Goal: Information Seeking & Learning: Learn about a topic

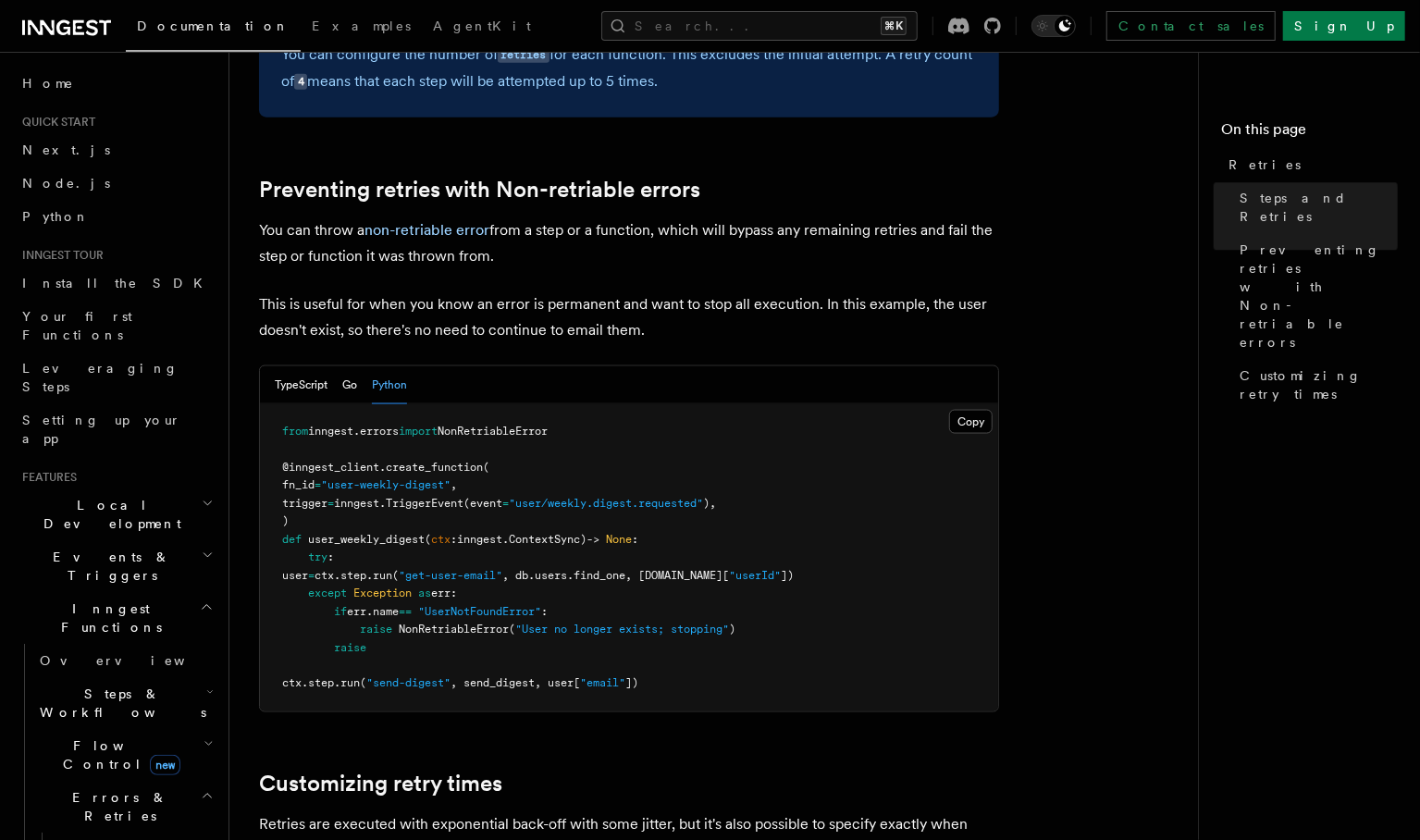
scroll to position [1641, 0]
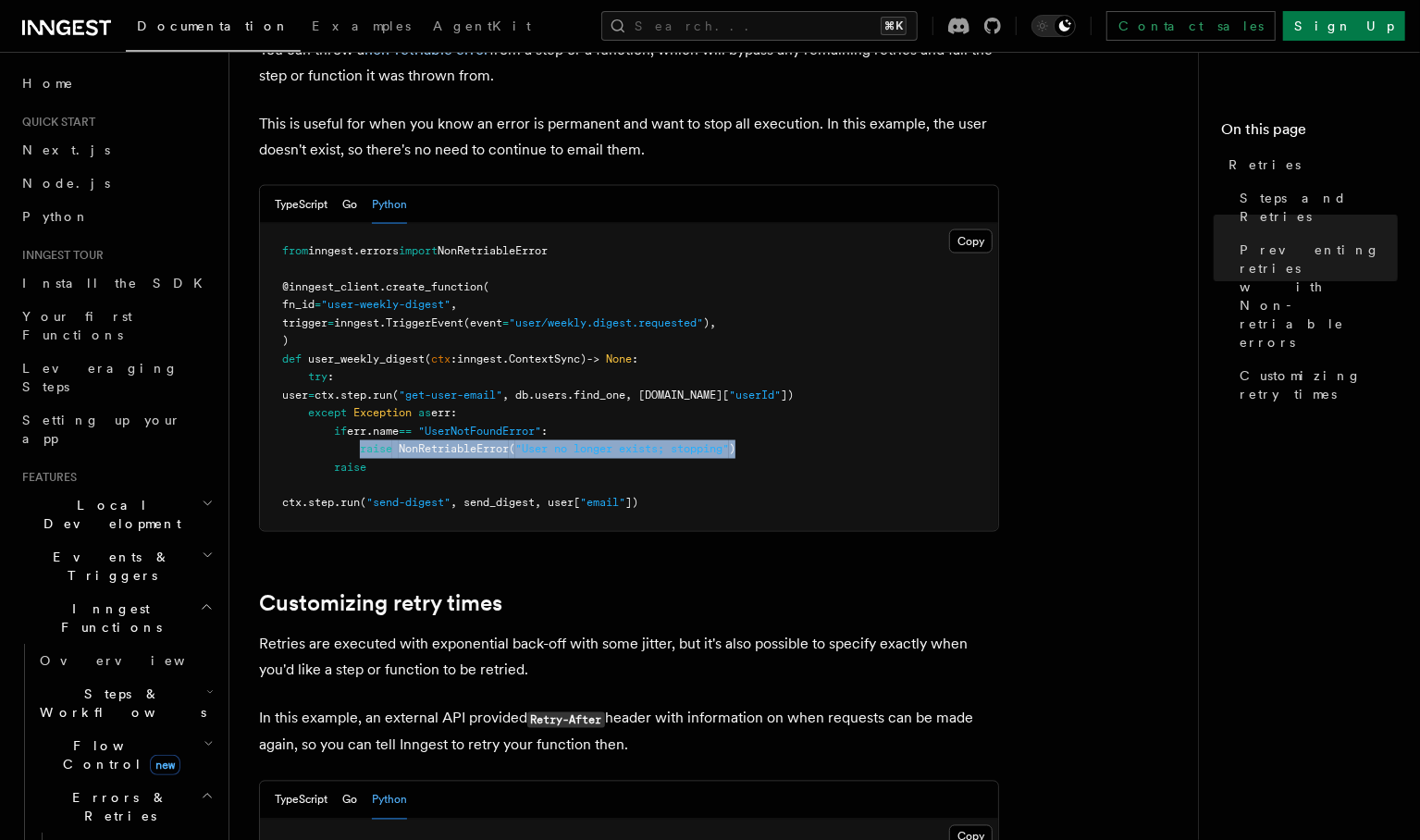
drag, startPoint x: 361, startPoint y: 429, endPoint x: 819, endPoint y: 419, distance: 458.1
click at [819, 419] on pre "from inngest . errors import NonRetriableError @inngest_client . create_functio…" at bounding box center [628, 377] width 738 height 308
copy span "raise NonRetriableError ( "User no longer exists; stopping" )"
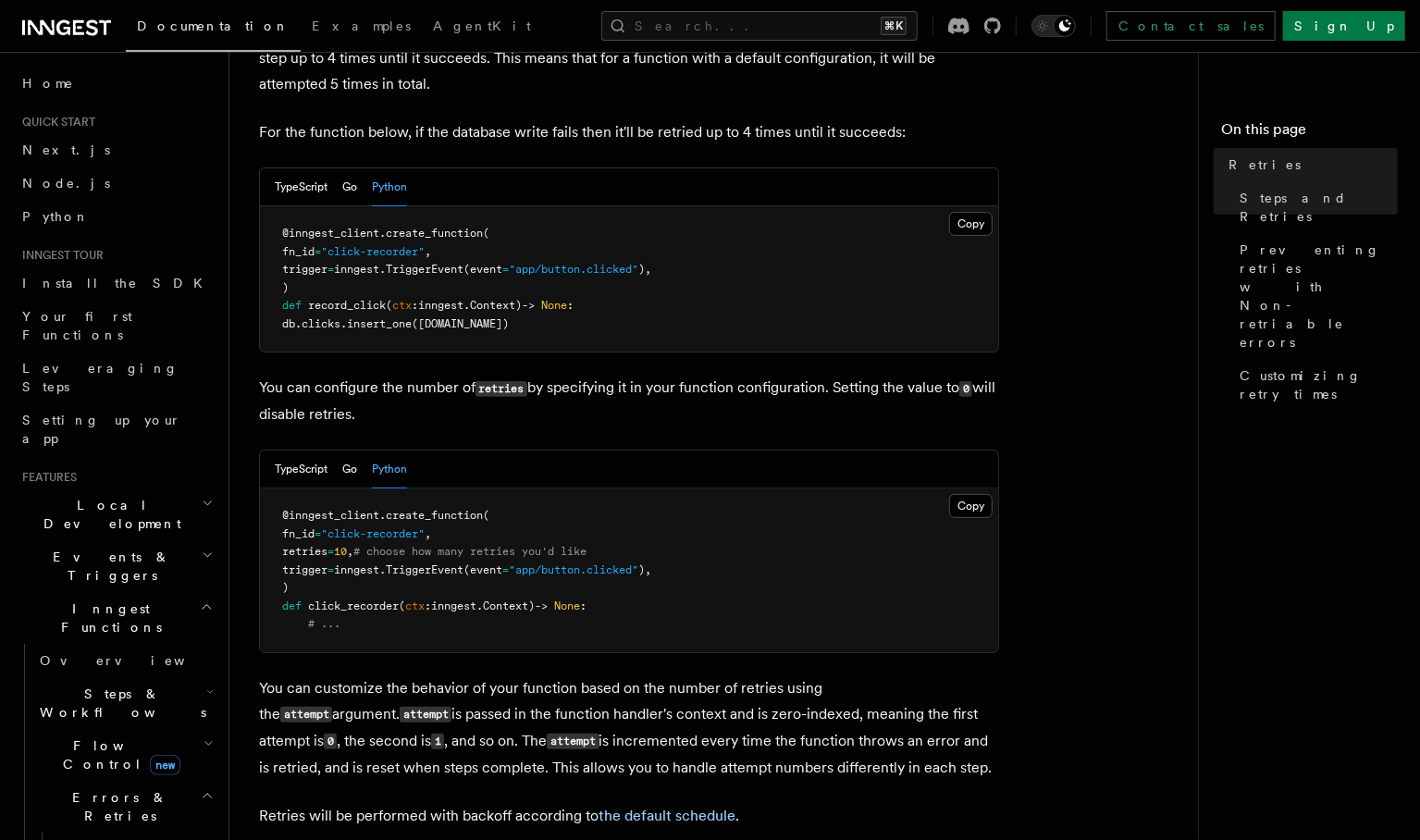
scroll to position [0, 0]
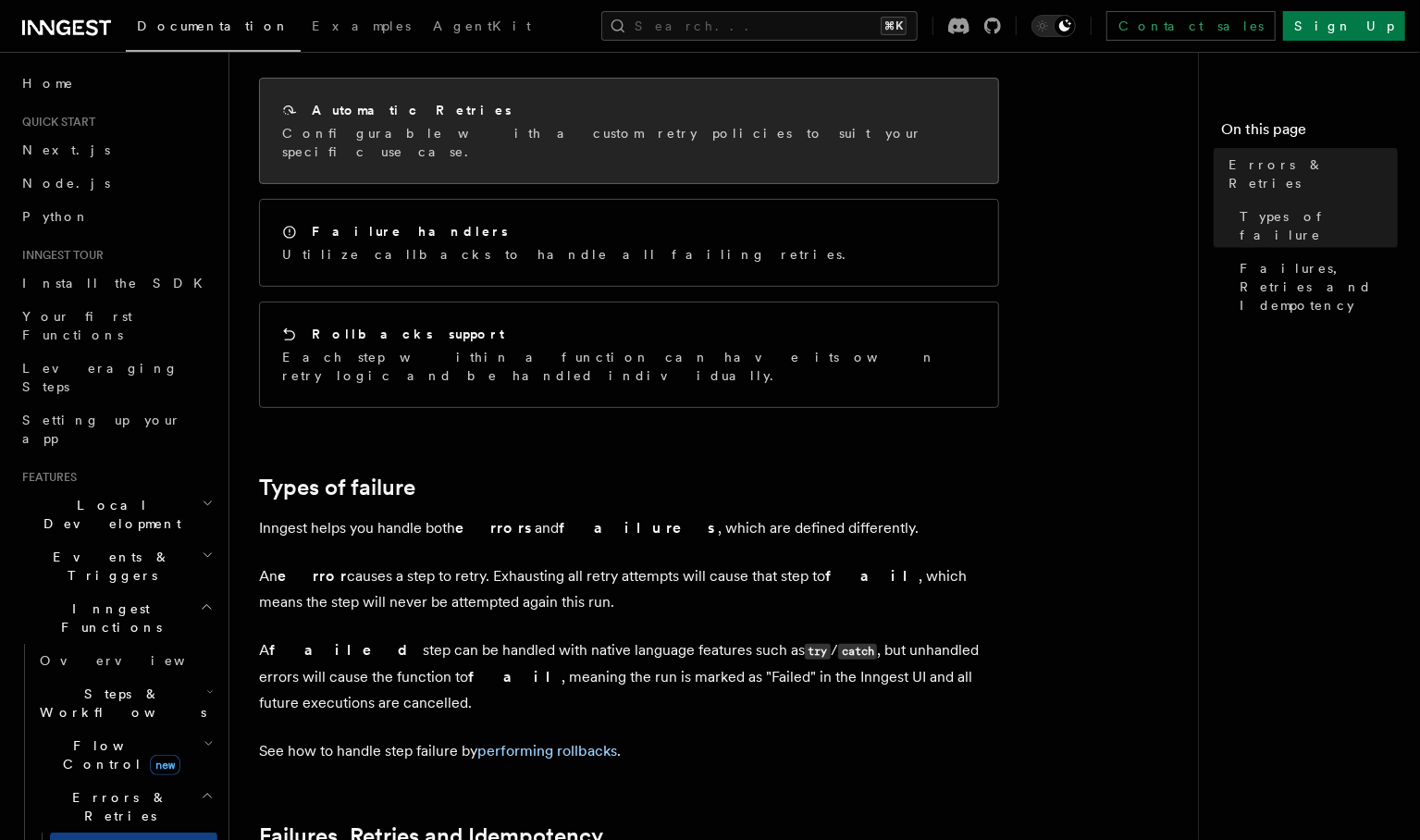
scroll to position [173, 0]
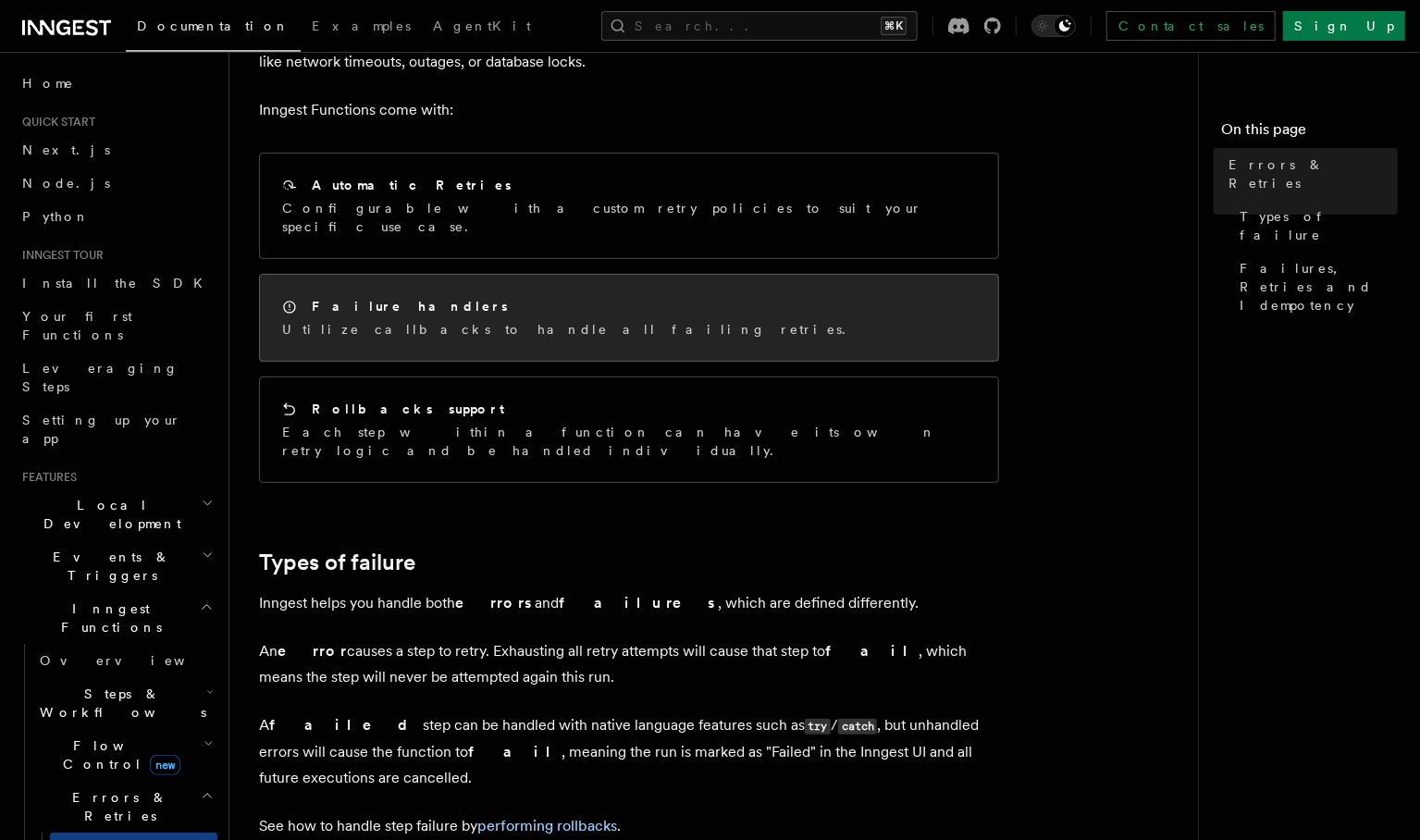
click at [373, 297] on h2 "Failure handlers" at bounding box center [410, 306] width 196 height 19
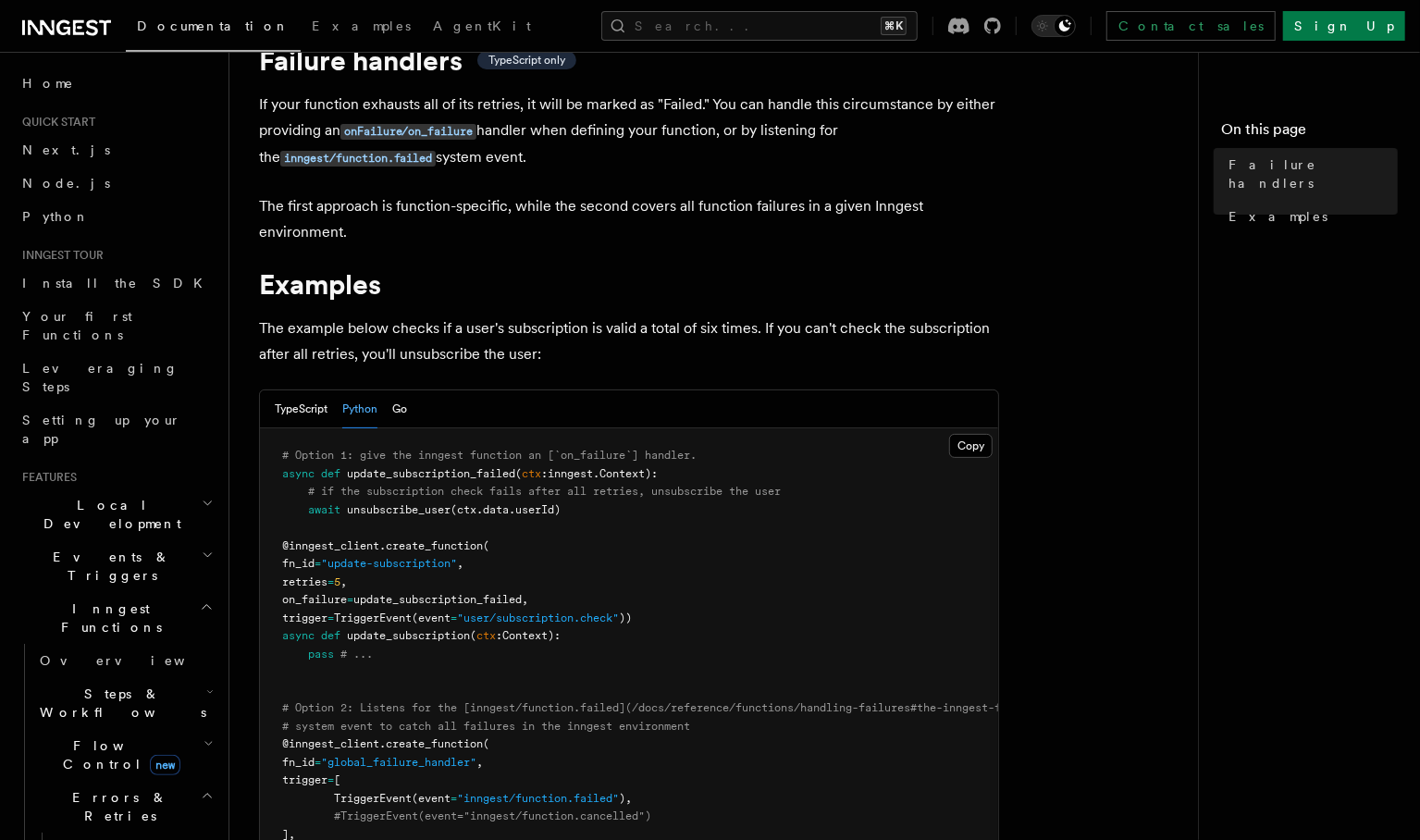
scroll to position [233, 0]
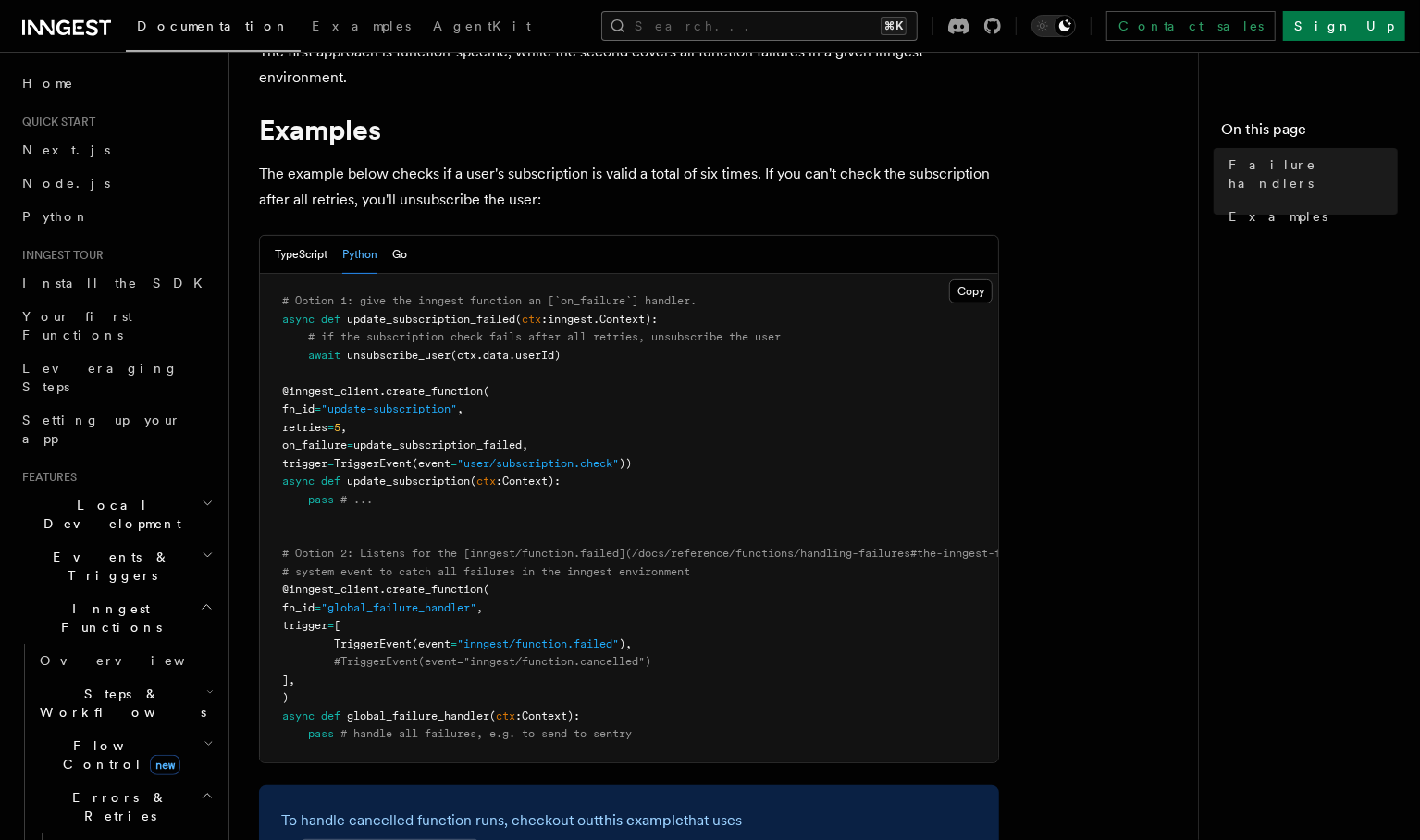
click at [767, 28] on button "Search... ⌘K" at bounding box center [759, 26] width 316 height 30
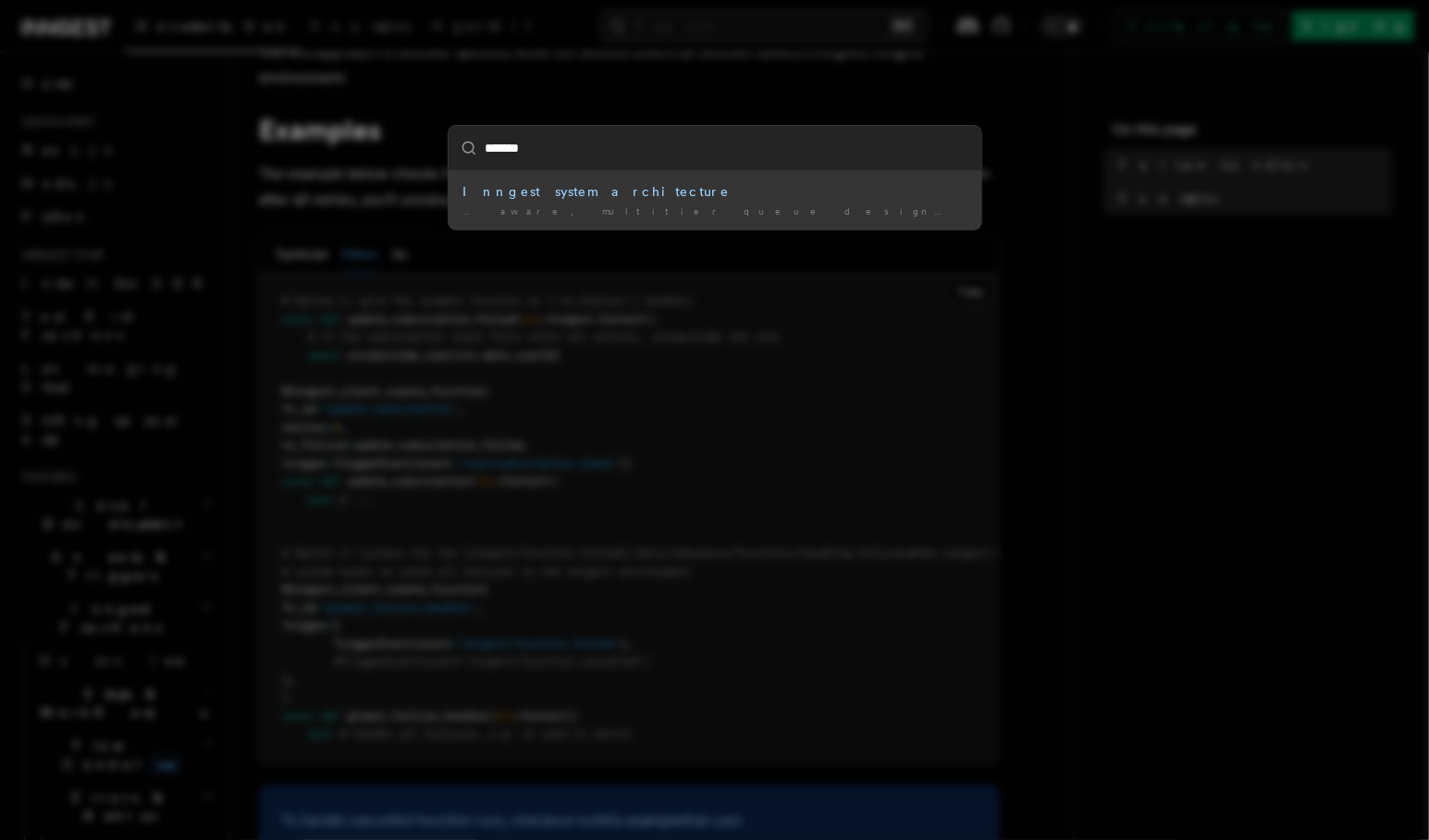
type input "********"
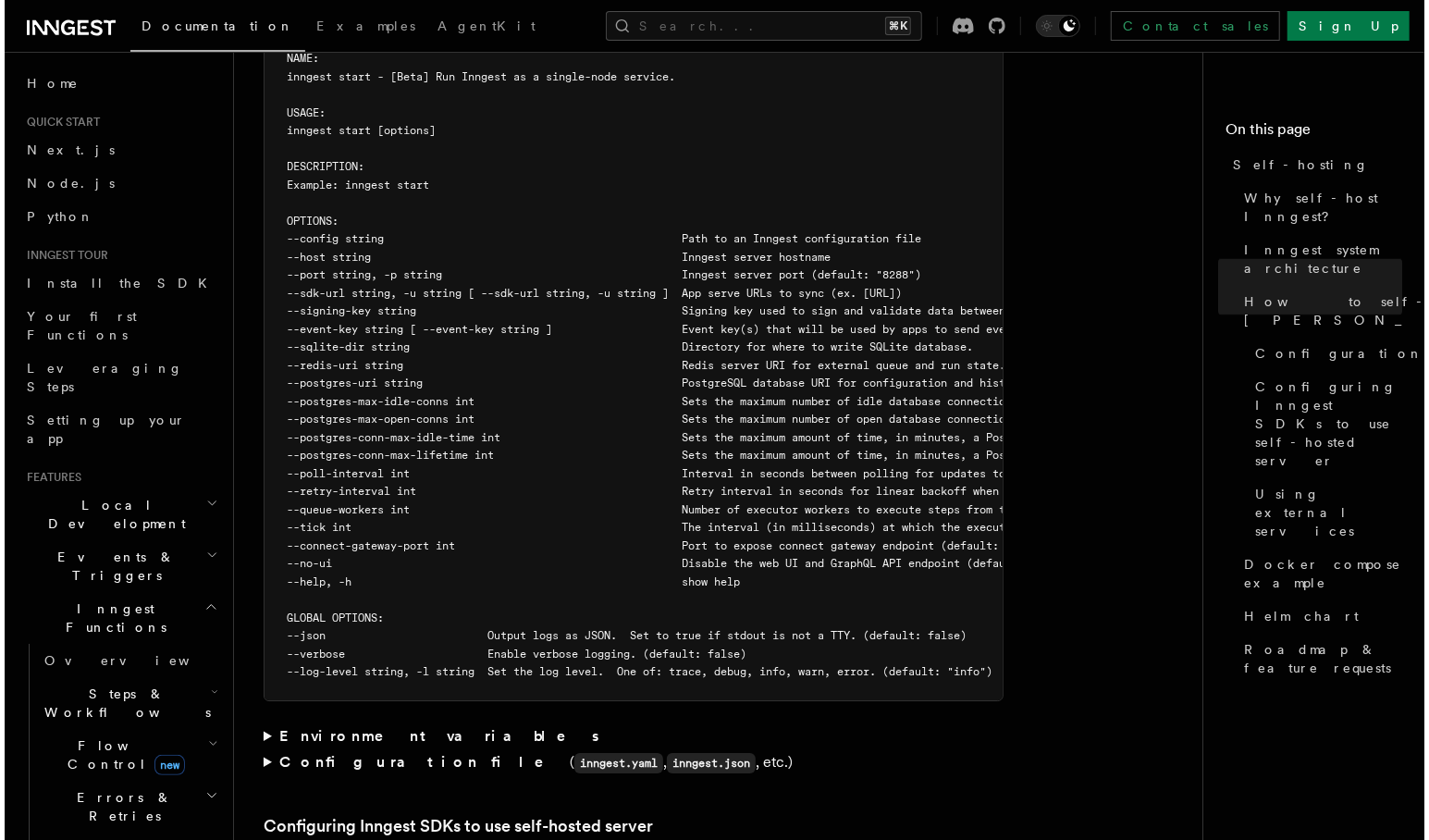
scroll to position [3488, 0]
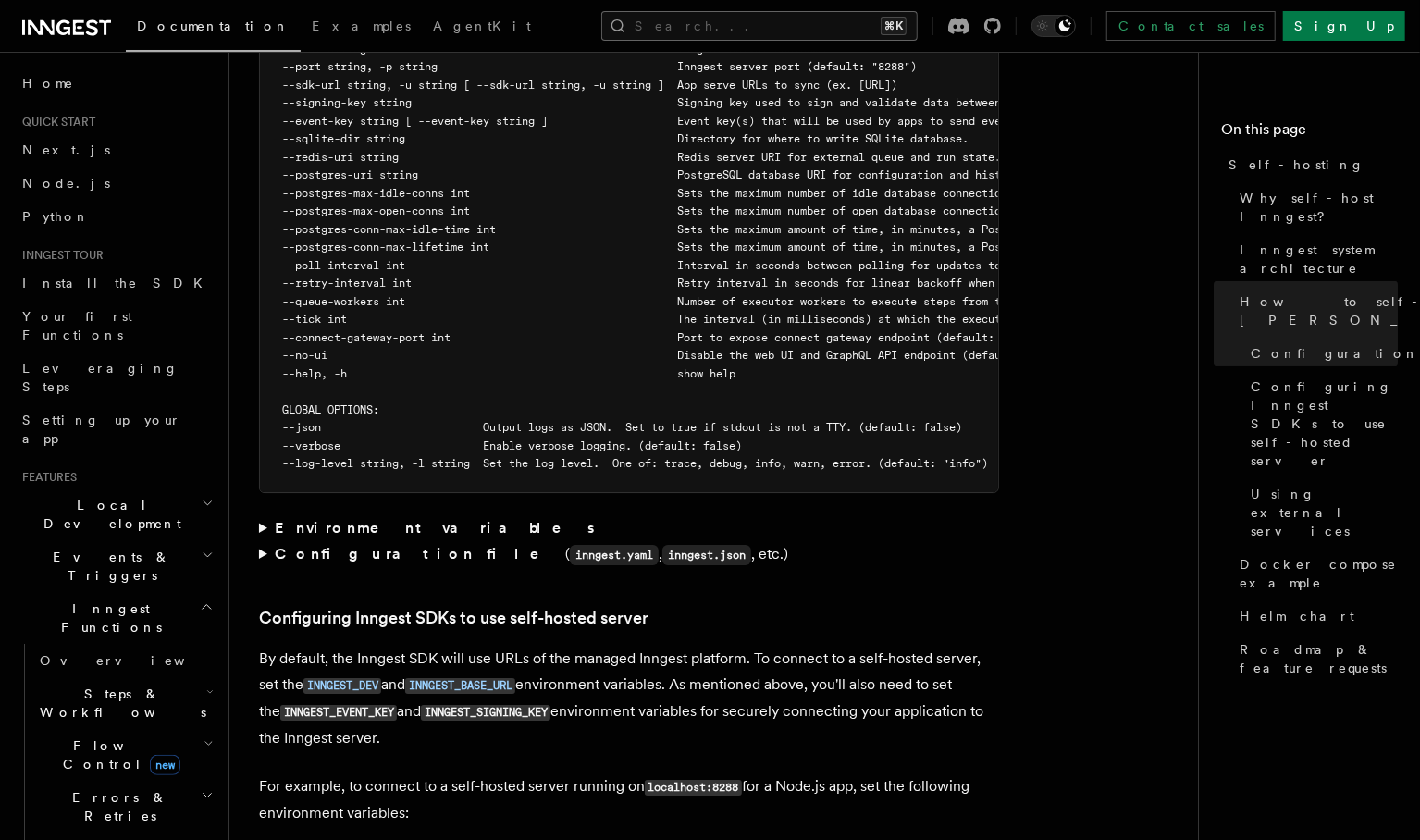
click at [760, 23] on button "Search... ⌘K" at bounding box center [759, 26] width 316 height 30
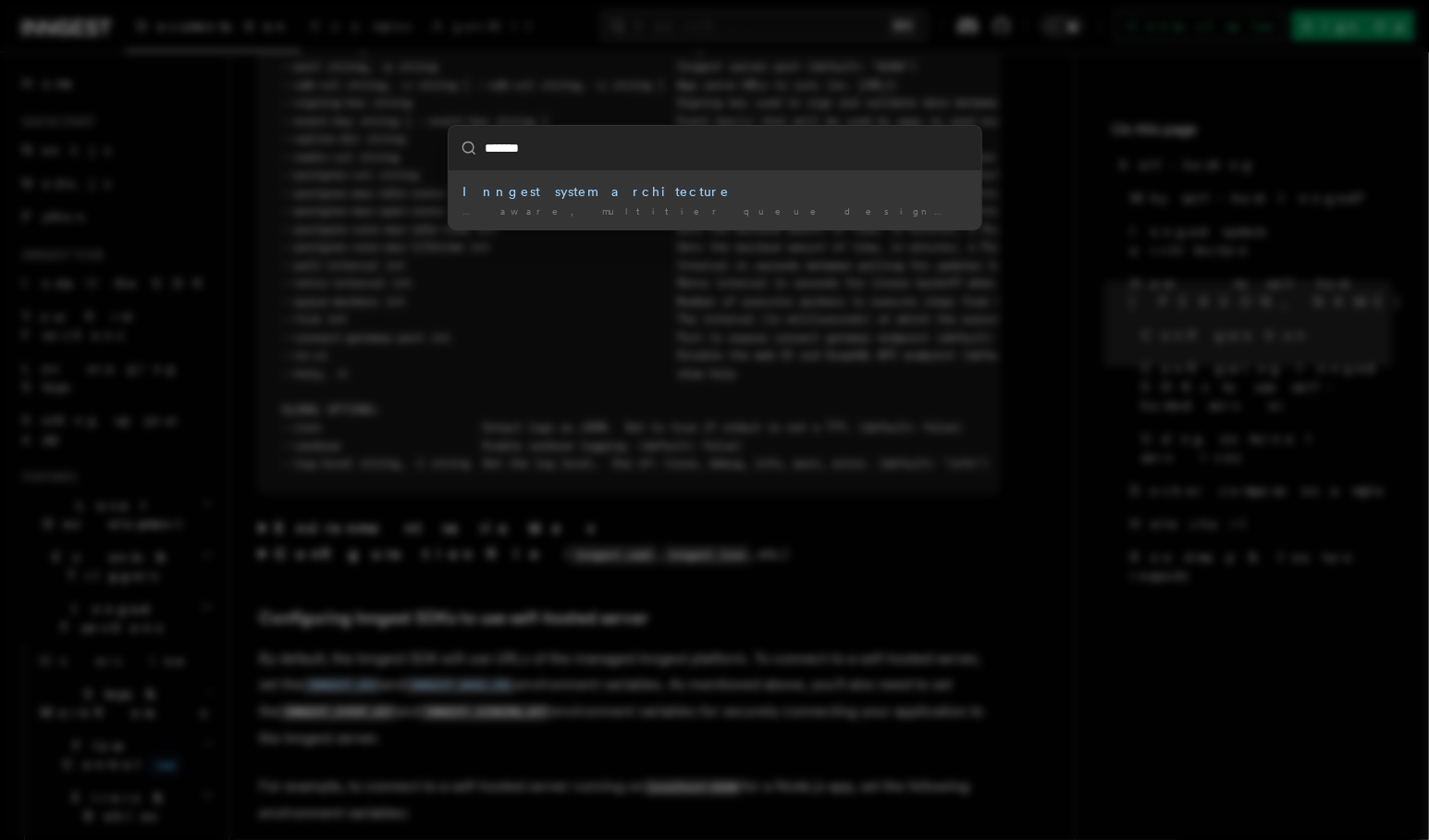
type input "********"
click at [674, 201] on li "Inngest system architecture … aware, multitier queue designed for fairness and …" at bounding box center [715, 200] width 533 height 58
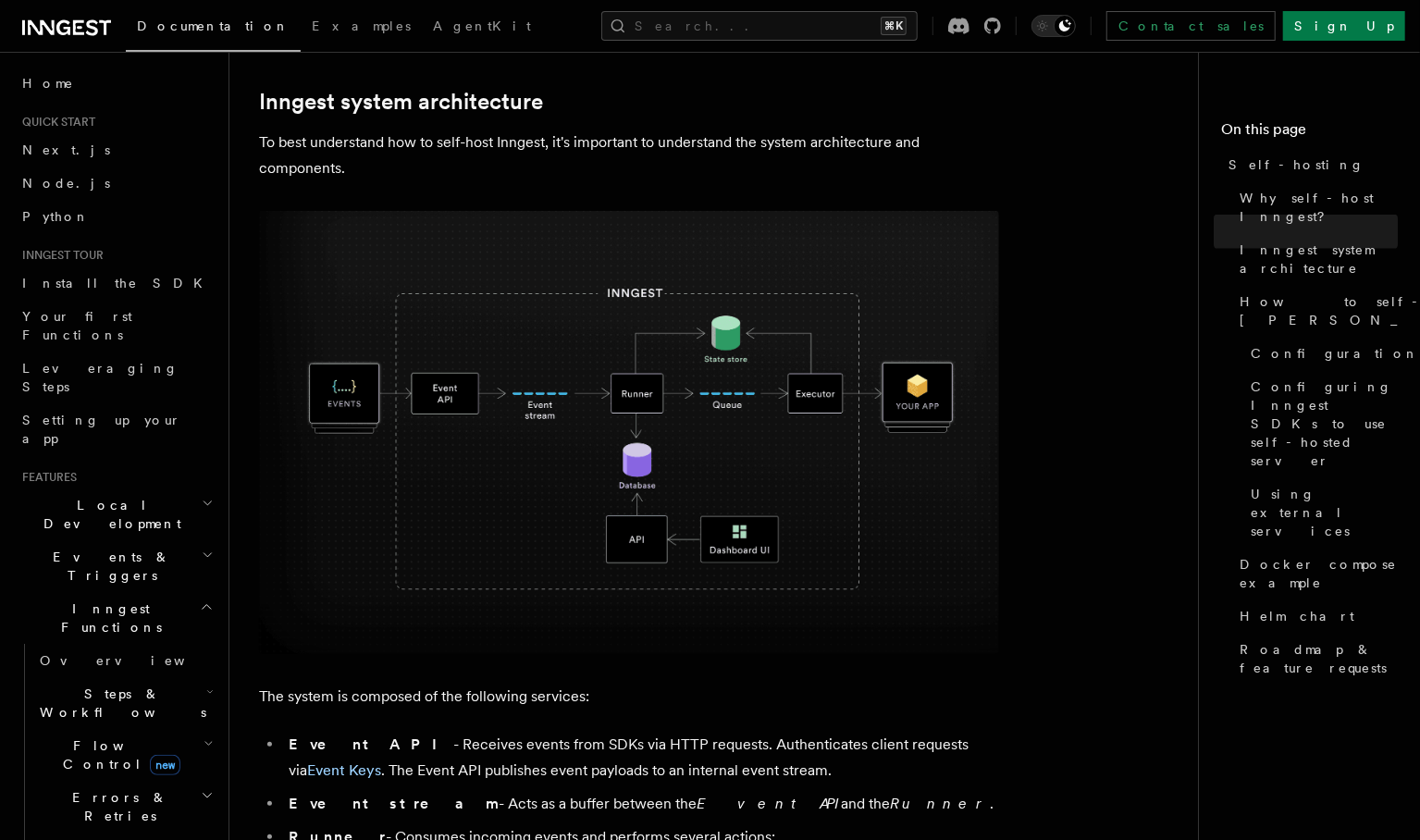
scroll to position [1103, 0]
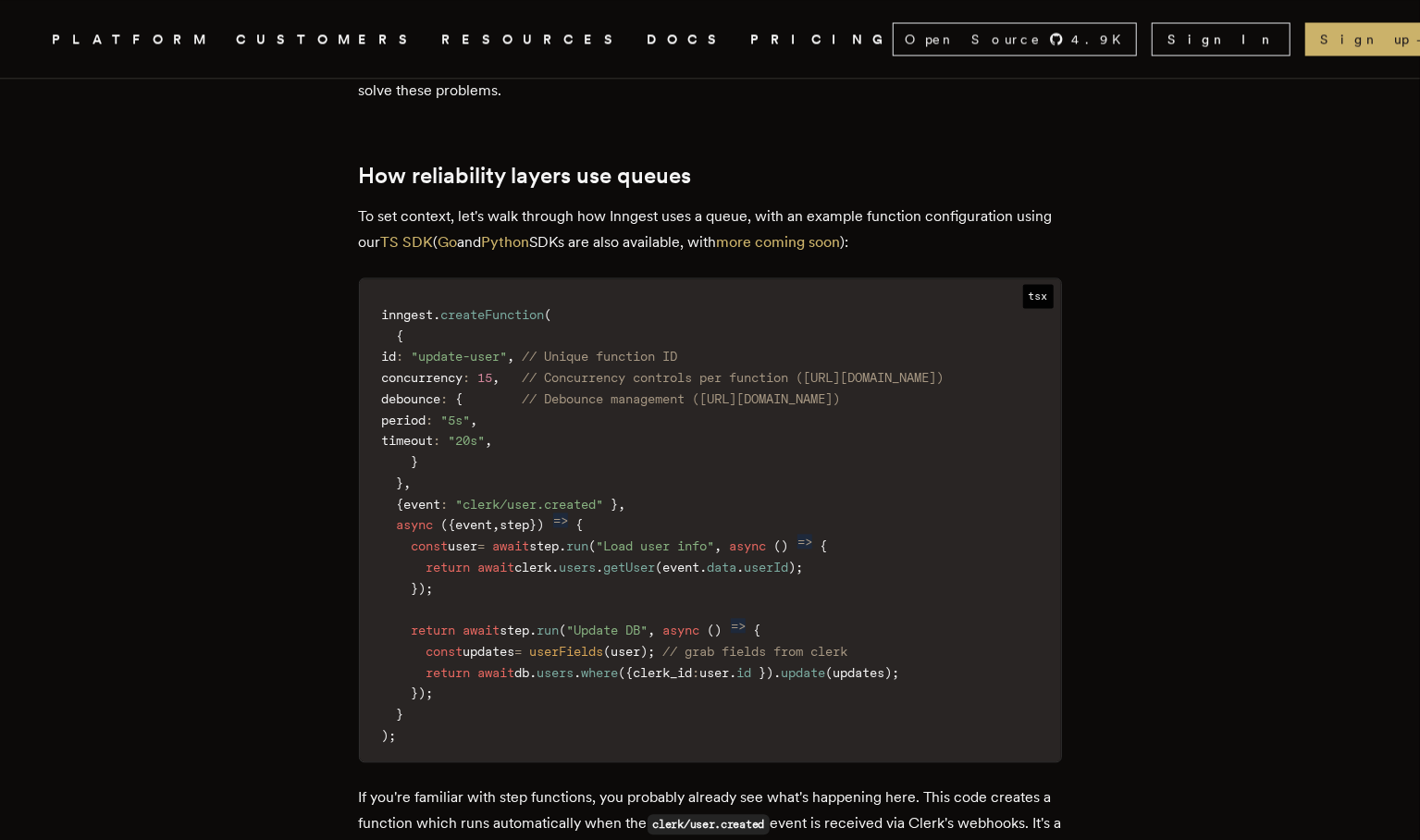
scroll to position [2243, 0]
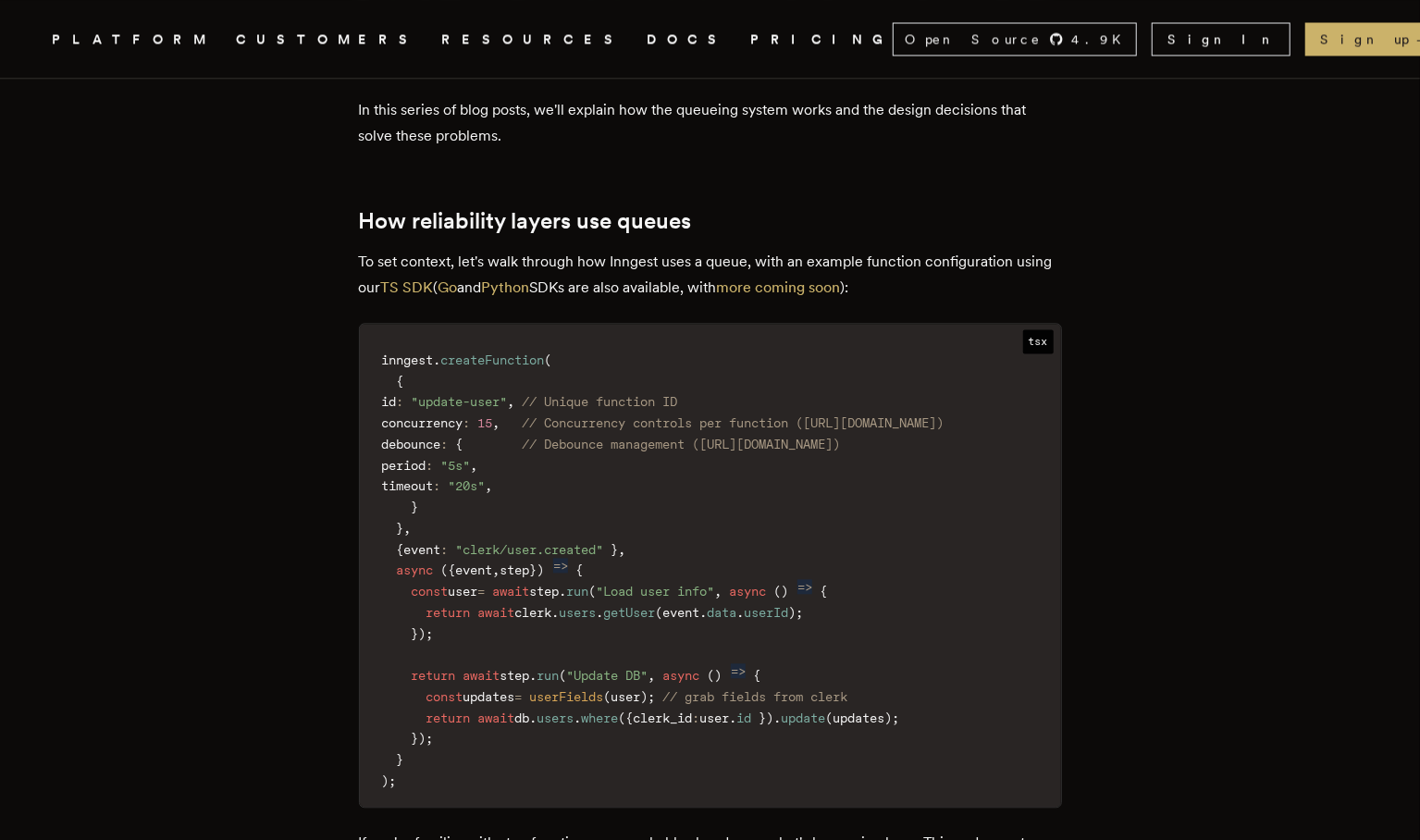
click at [464, 415] on span "concurrency" at bounding box center [422, 422] width 81 height 15
copy span "concurrency"
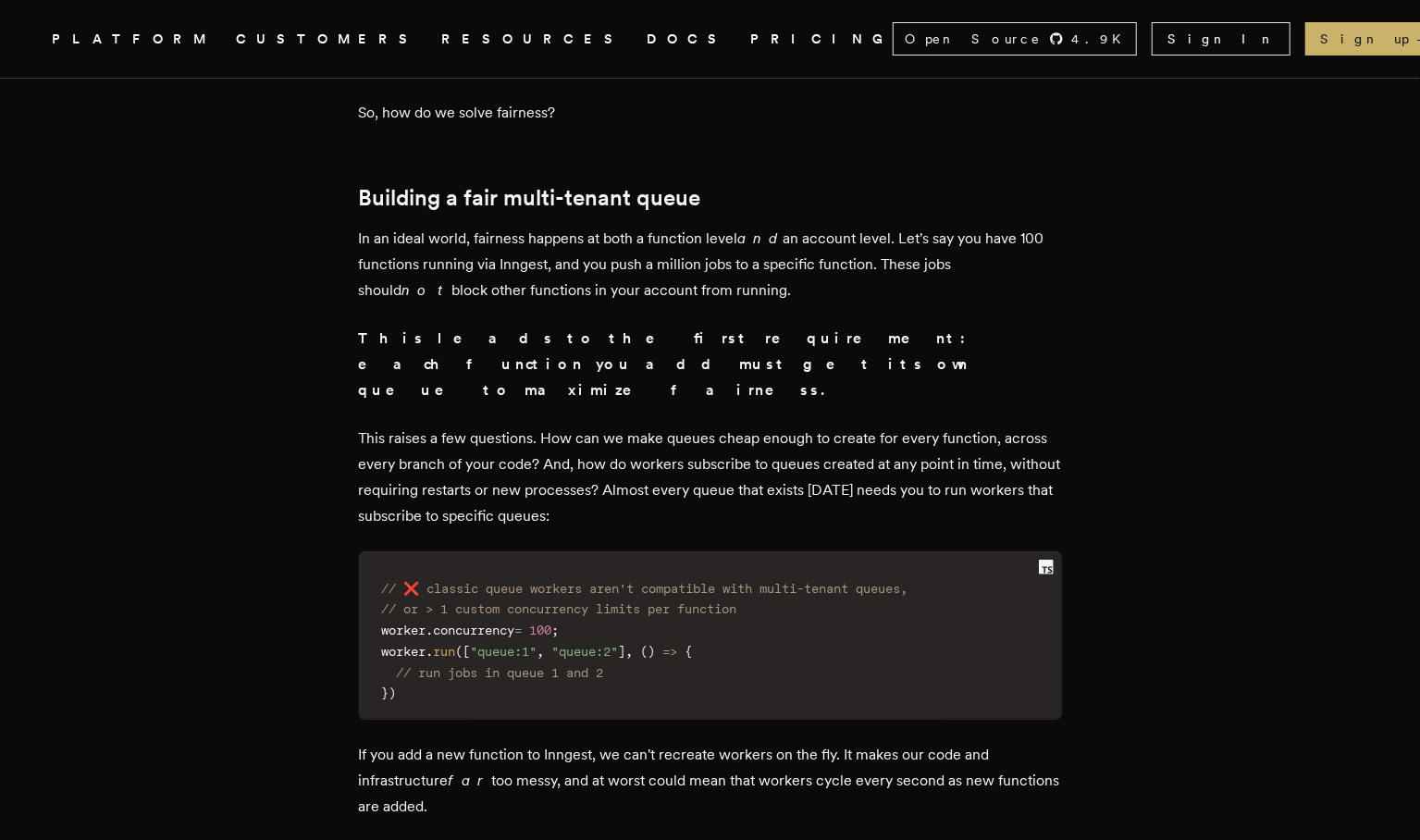
scroll to position [4450, 0]
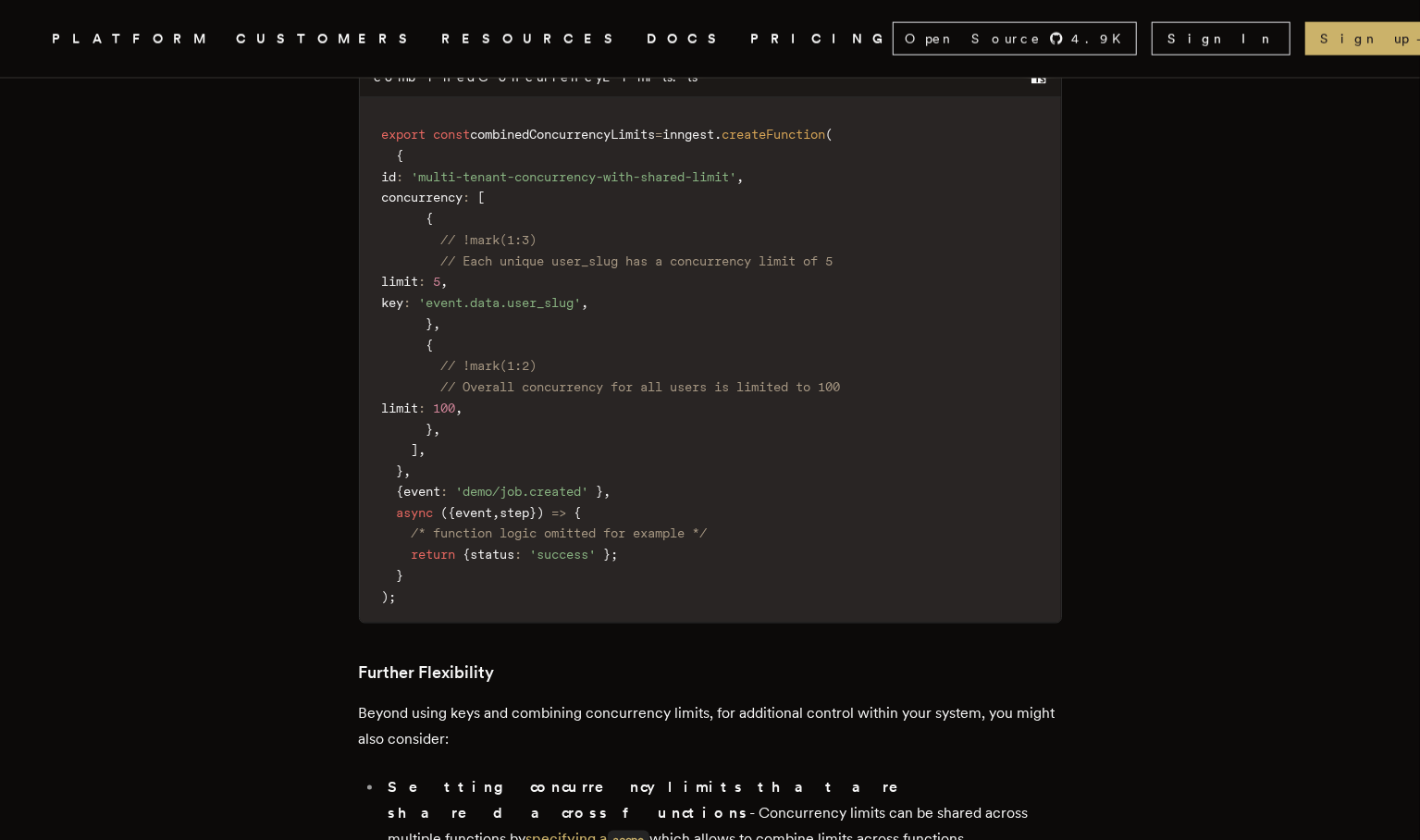
scroll to position [6035, 0]
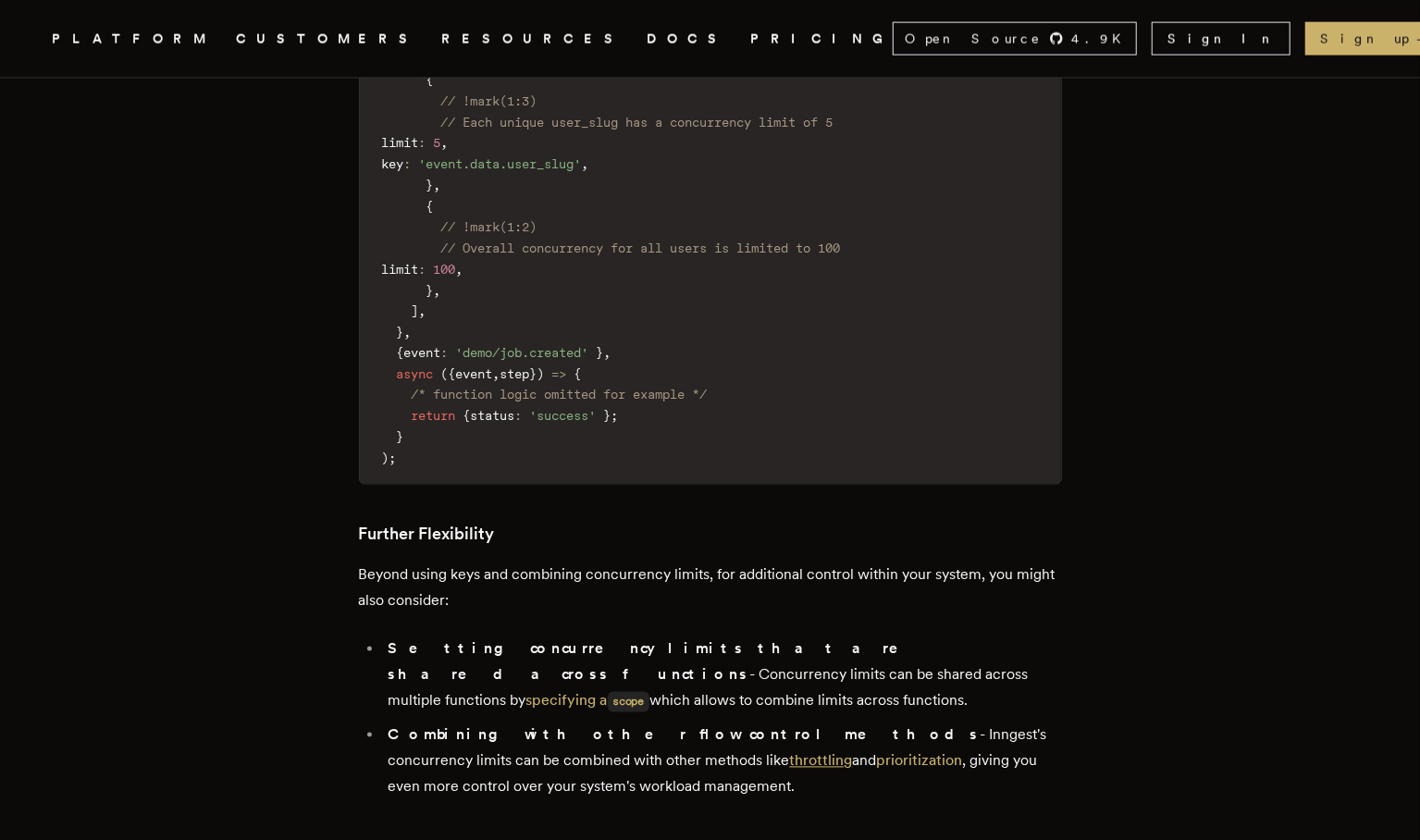
click at [790, 752] on link "throttling" at bounding box center [820, 761] width 62 height 18
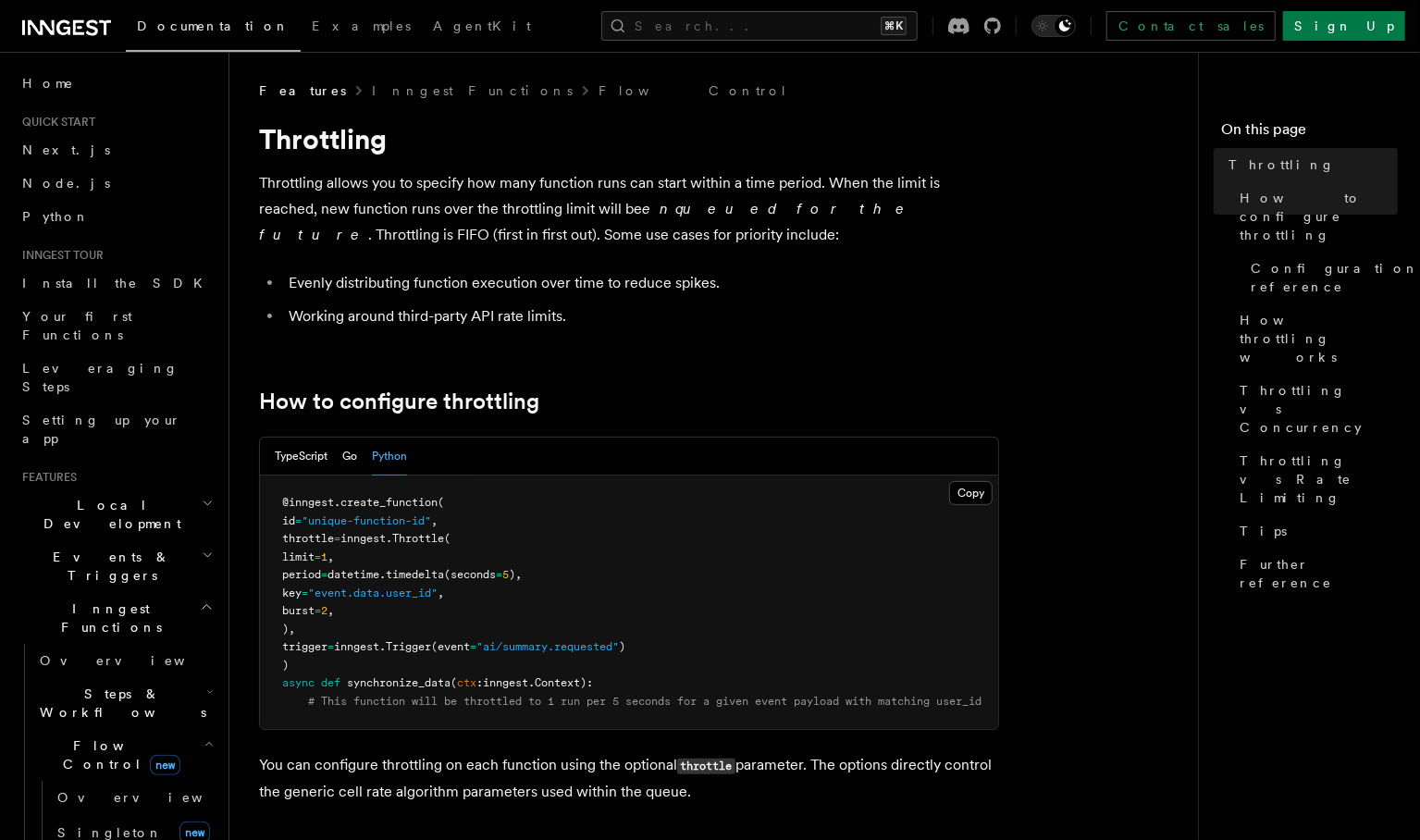
scroll to position [224, 0]
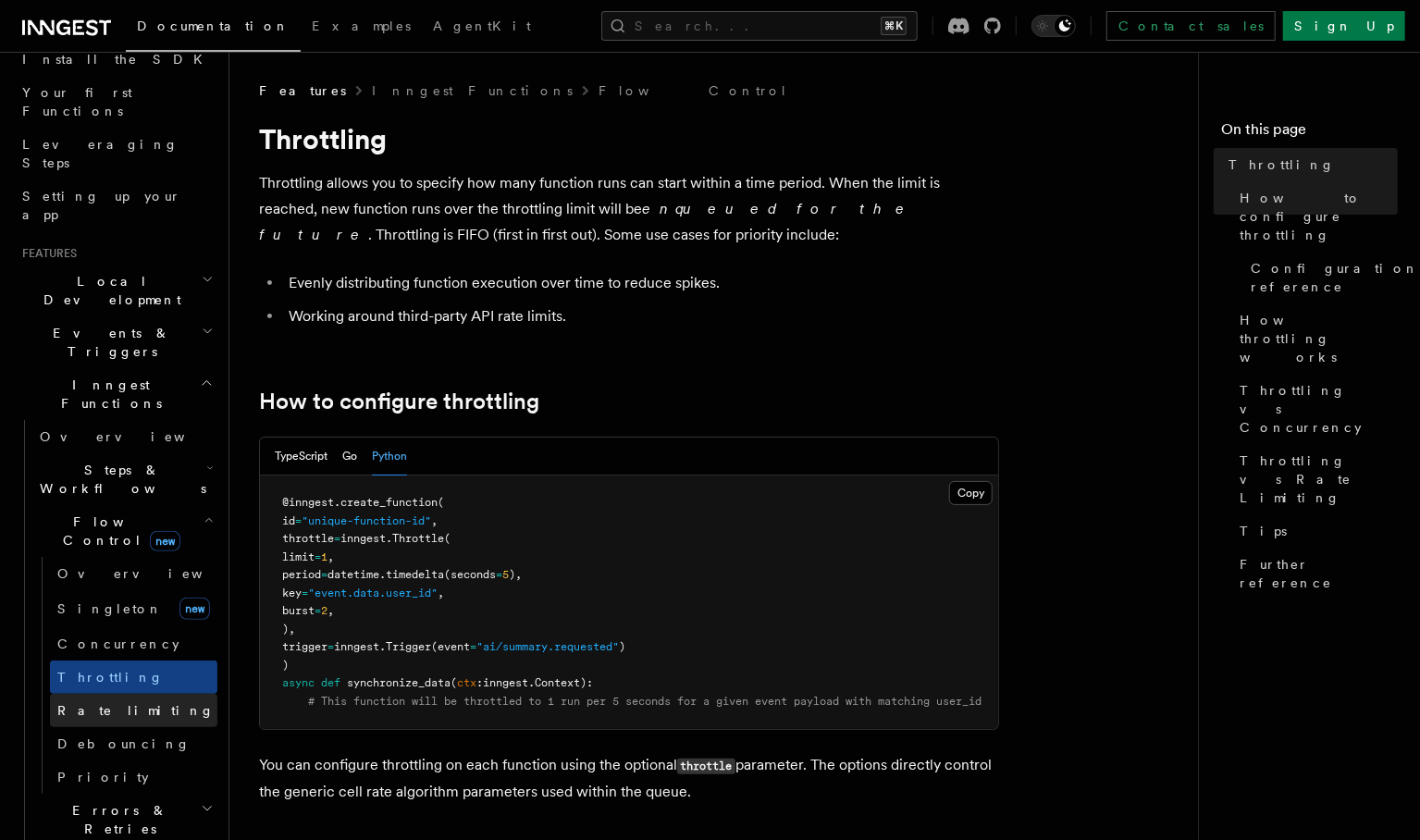
click at [142, 693] on link "Rate limiting" at bounding box center [133, 710] width 167 height 34
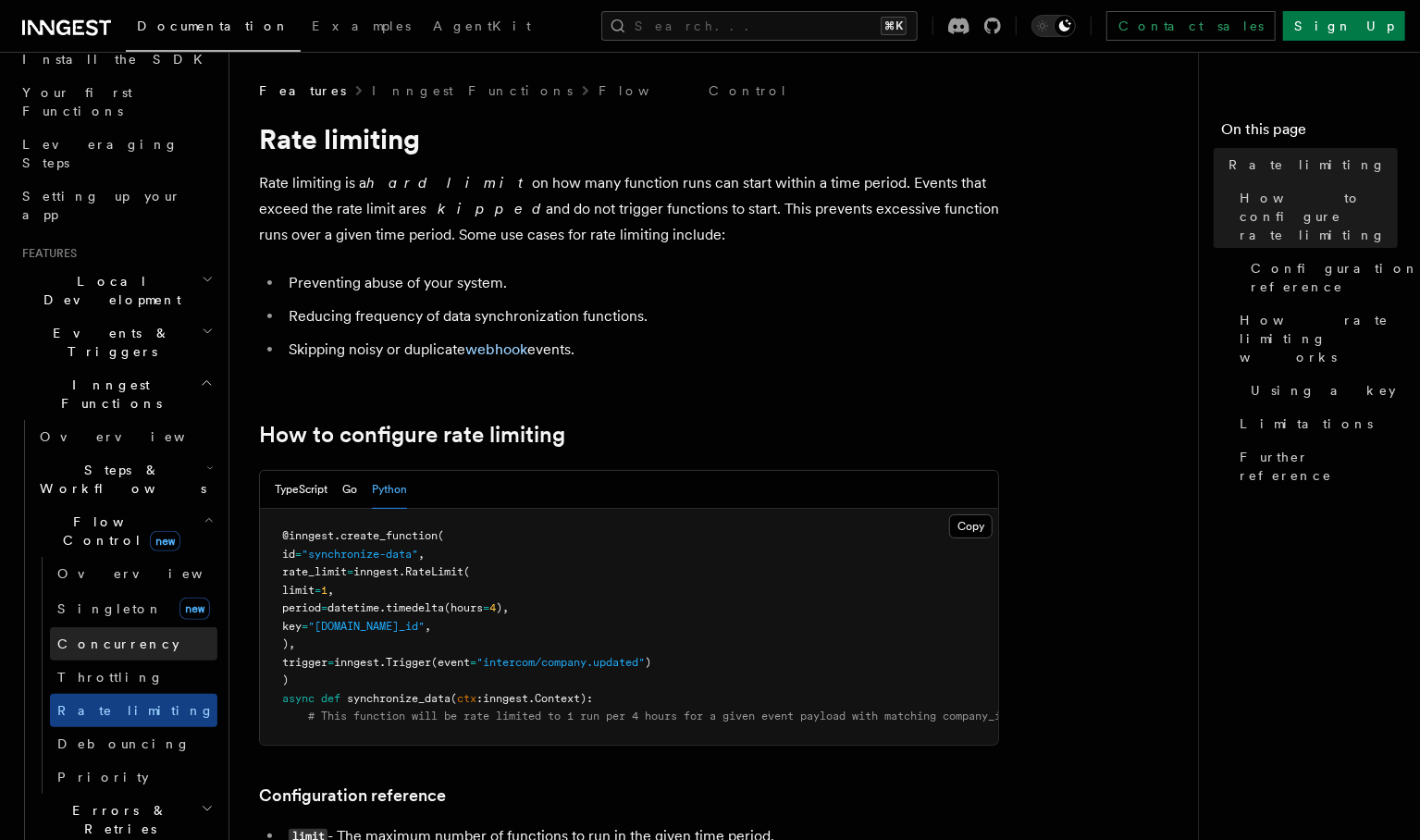
click at [121, 636] on span "Concurrency" at bounding box center [118, 643] width 122 height 15
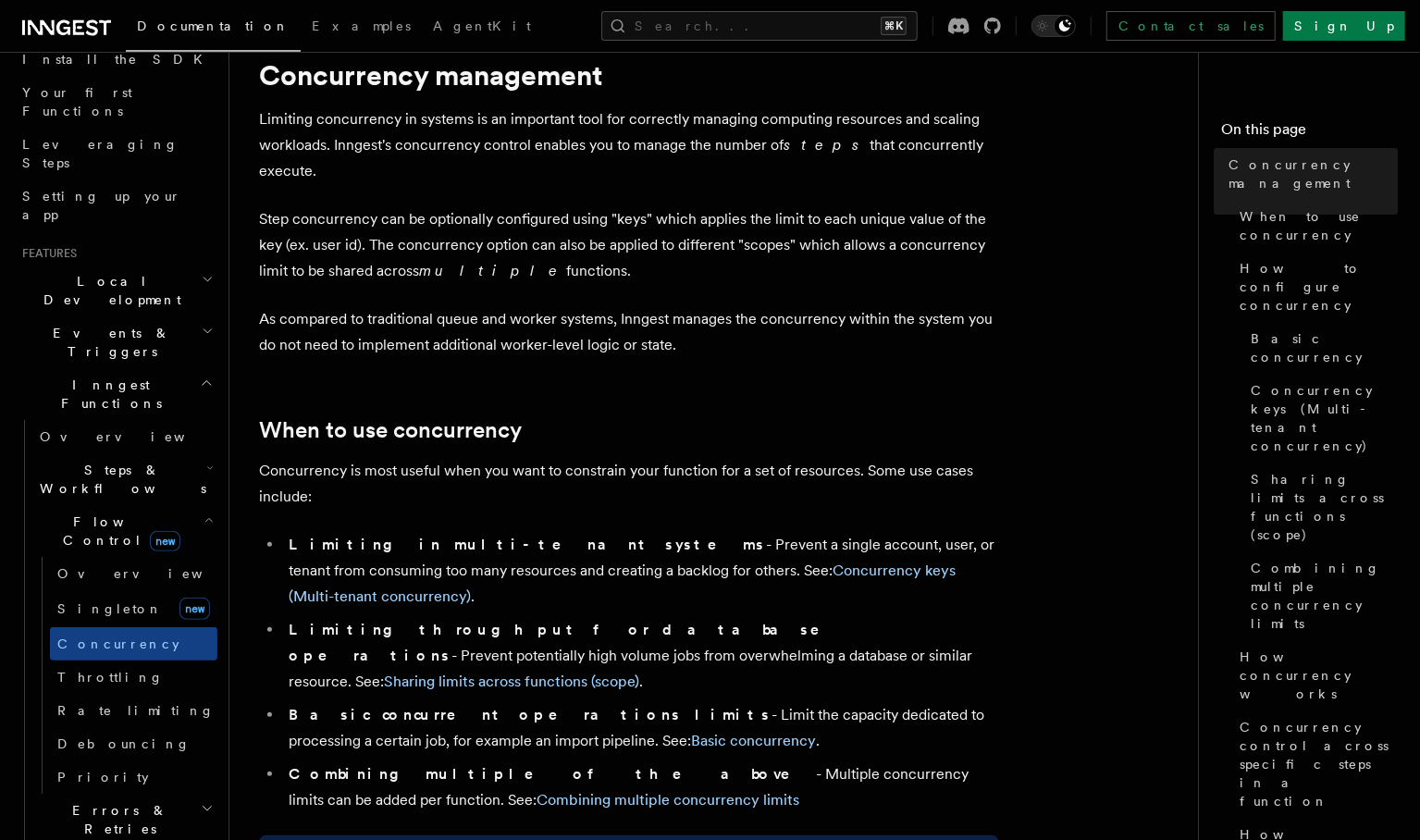
scroll to position [118, 0]
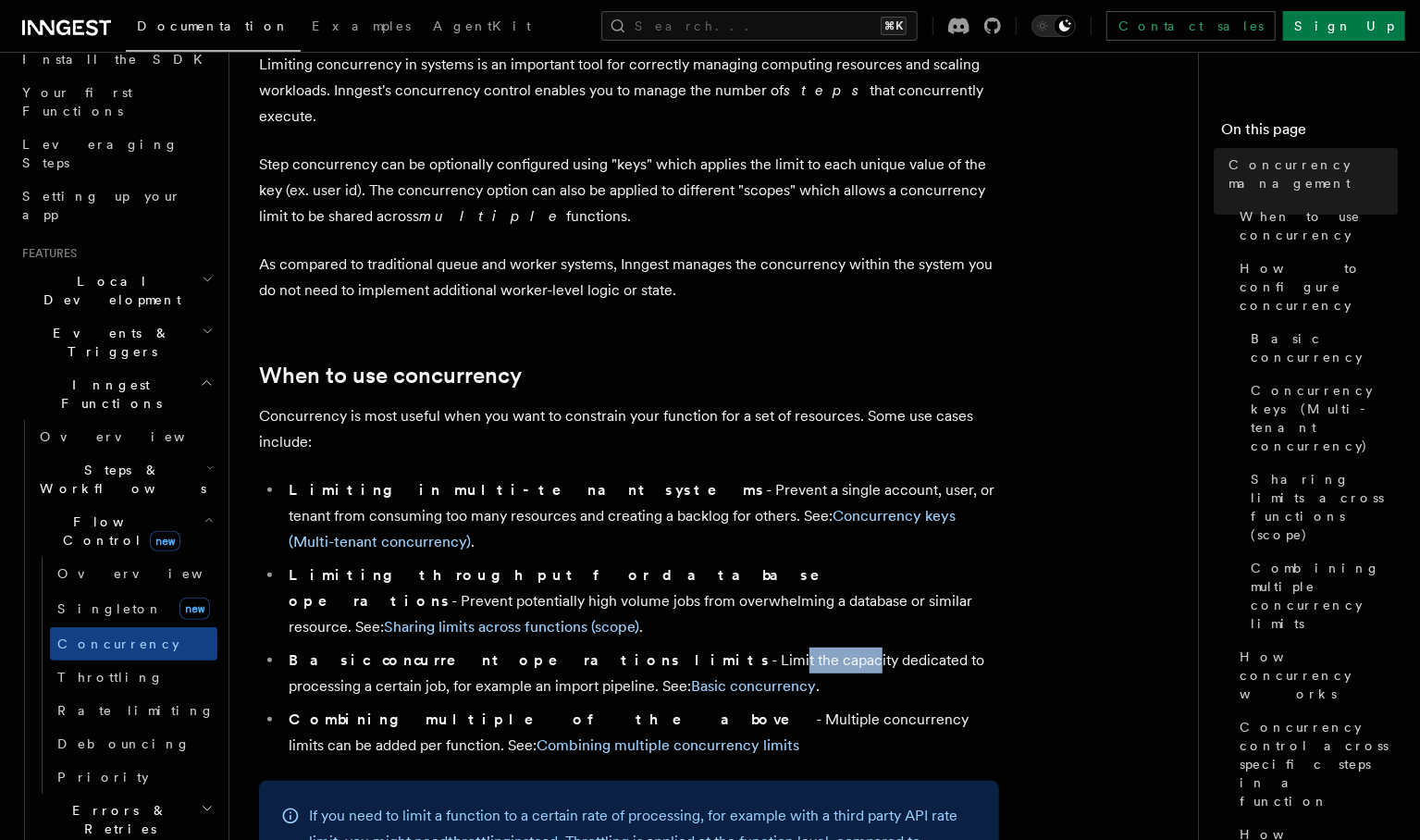
drag, startPoint x: 553, startPoint y: 585, endPoint x: 623, endPoint y: 585, distance: 70.0
click at [623, 647] on li "Basic concurrent operations limits - Limit the capacity dedicated to processing…" at bounding box center [641, 673] width 715 height 52
click at [691, 677] on link "Basic concurrency" at bounding box center [753, 685] width 125 height 18
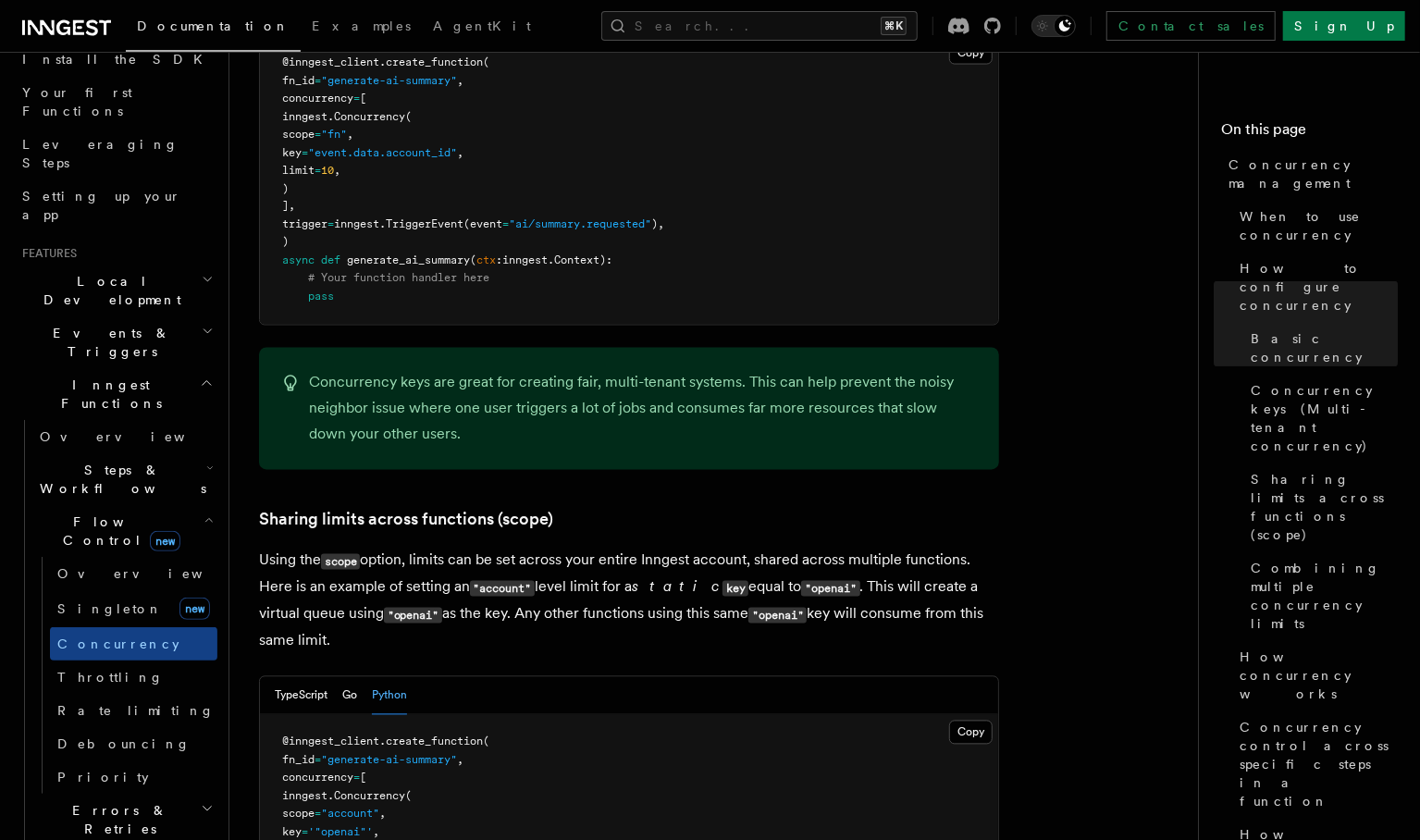
scroll to position [2046, 0]
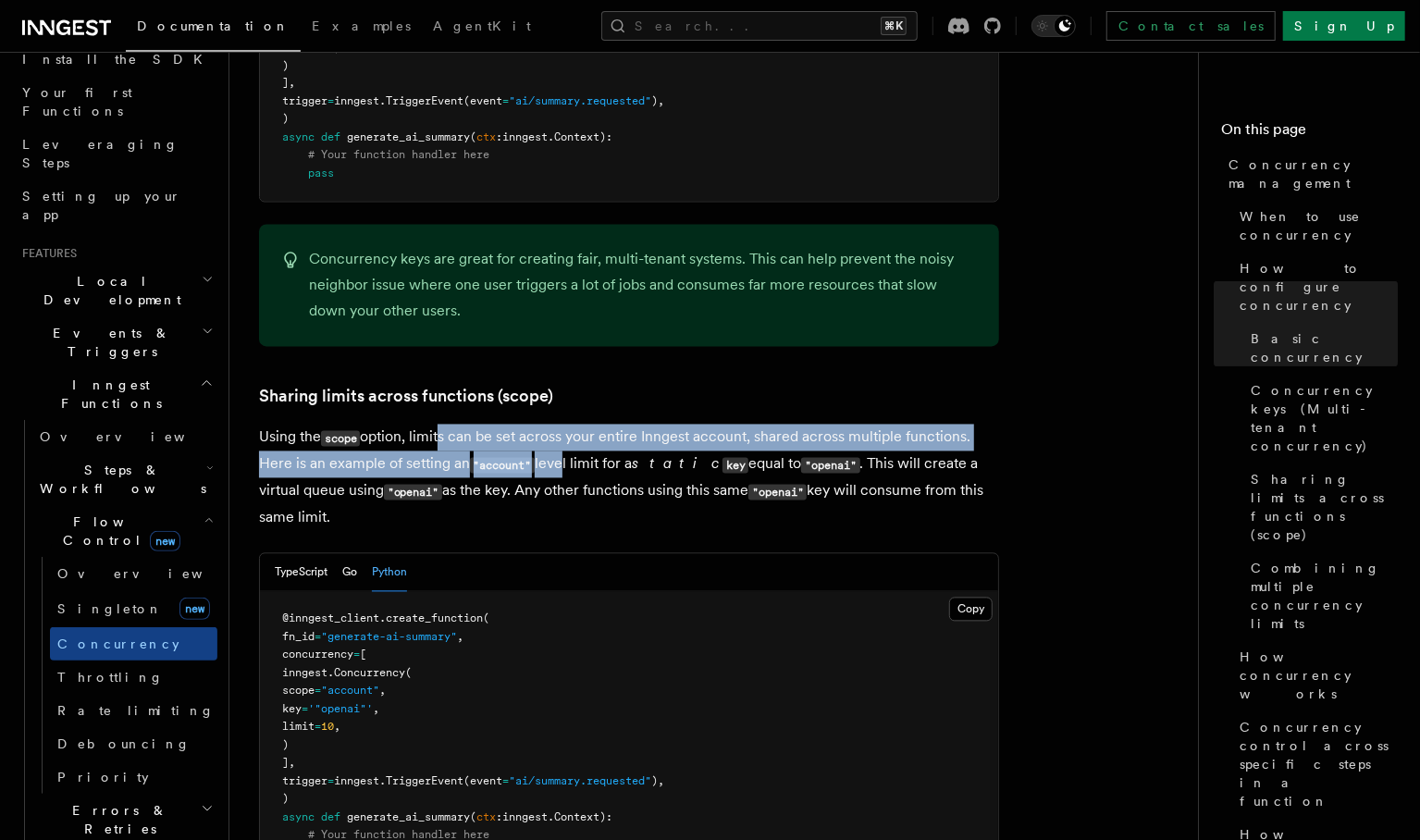
drag, startPoint x: 450, startPoint y: 365, endPoint x: 563, endPoint y: 388, distance: 115.3
click at [563, 424] on p "Using the scope option, limits can be set across your entire Inngest account, s…" at bounding box center [628, 476] width 740 height 106
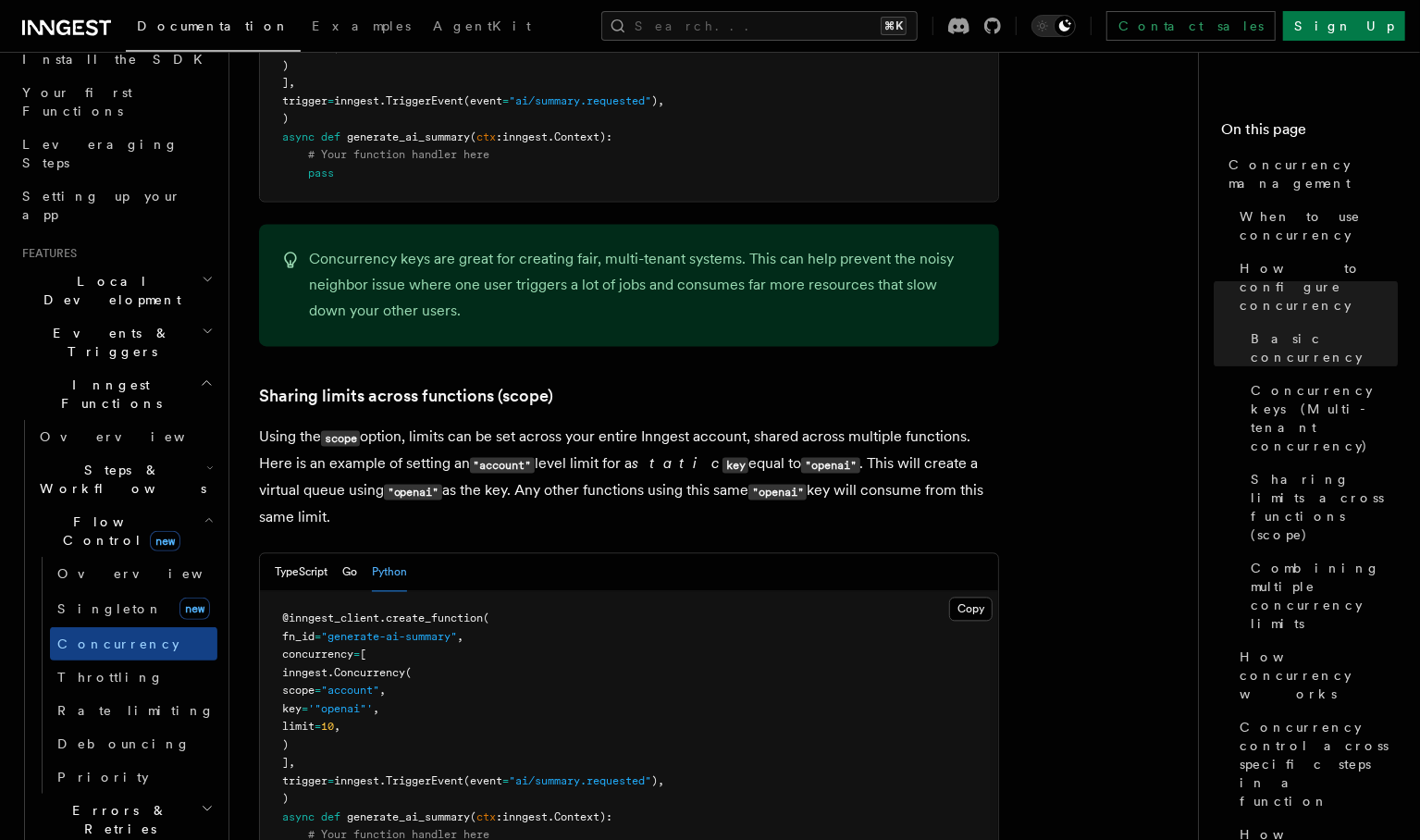
click at [565, 424] on p "Using the scope option, limits can be set across your entire Inngest account, s…" at bounding box center [628, 476] width 740 height 106
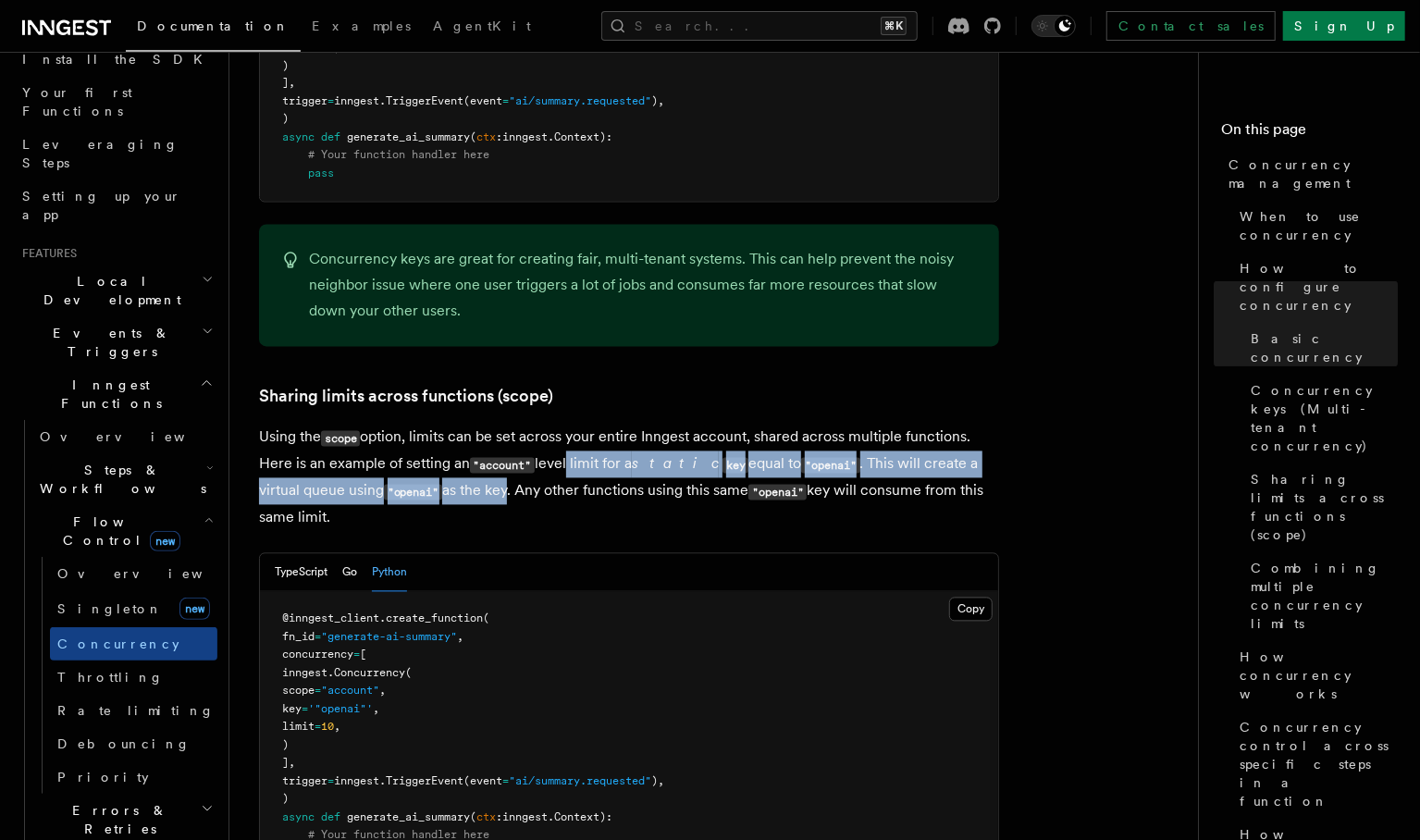
drag, startPoint x: 567, startPoint y: 390, endPoint x: 463, endPoint y: 415, distance: 107.0
click at [463, 424] on p "Using the scope option, limits can be set across your entire Inngest account, s…" at bounding box center [628, 476] width 740 height 106
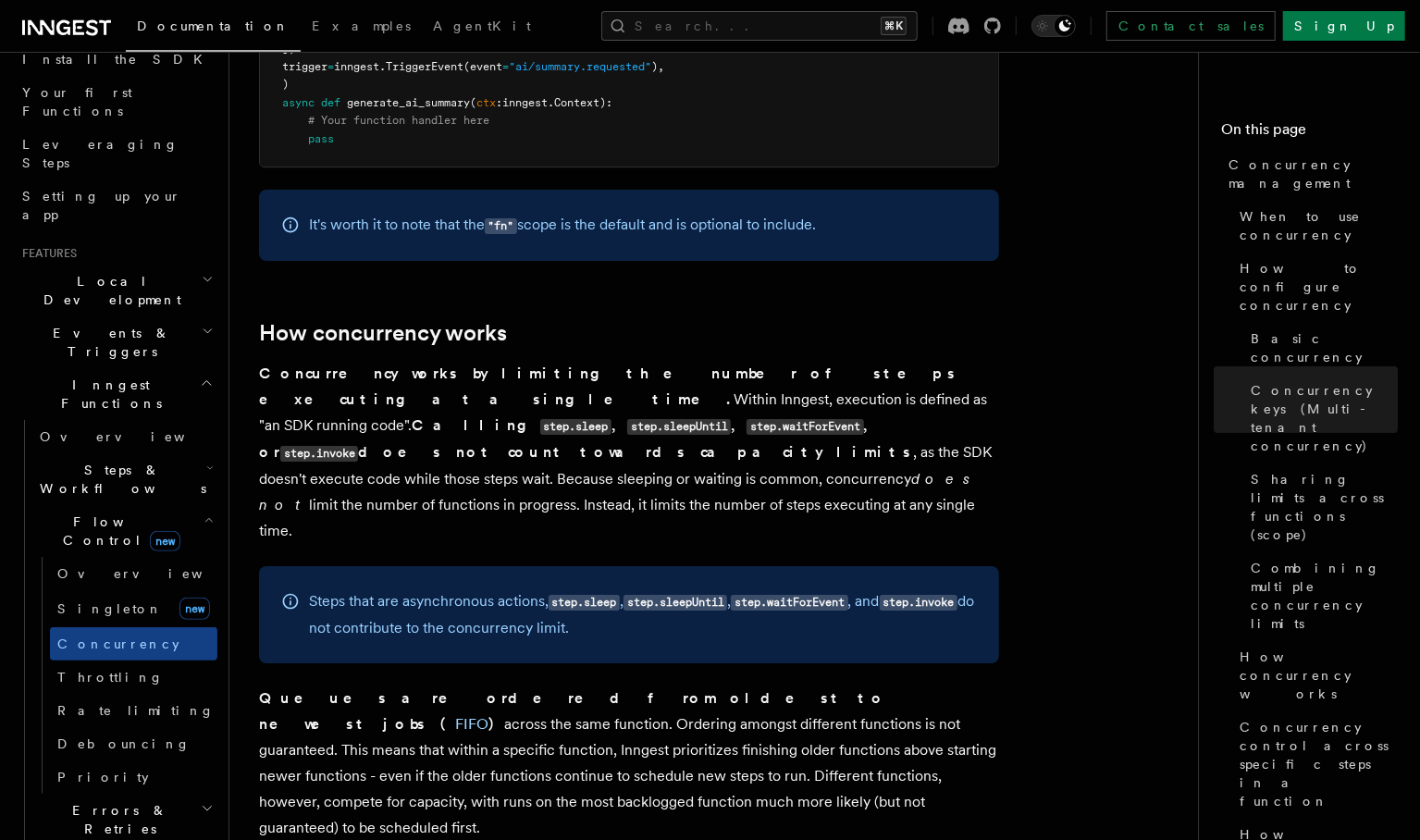
scroll to position [3634, 0]
